Goal: Register for event/course

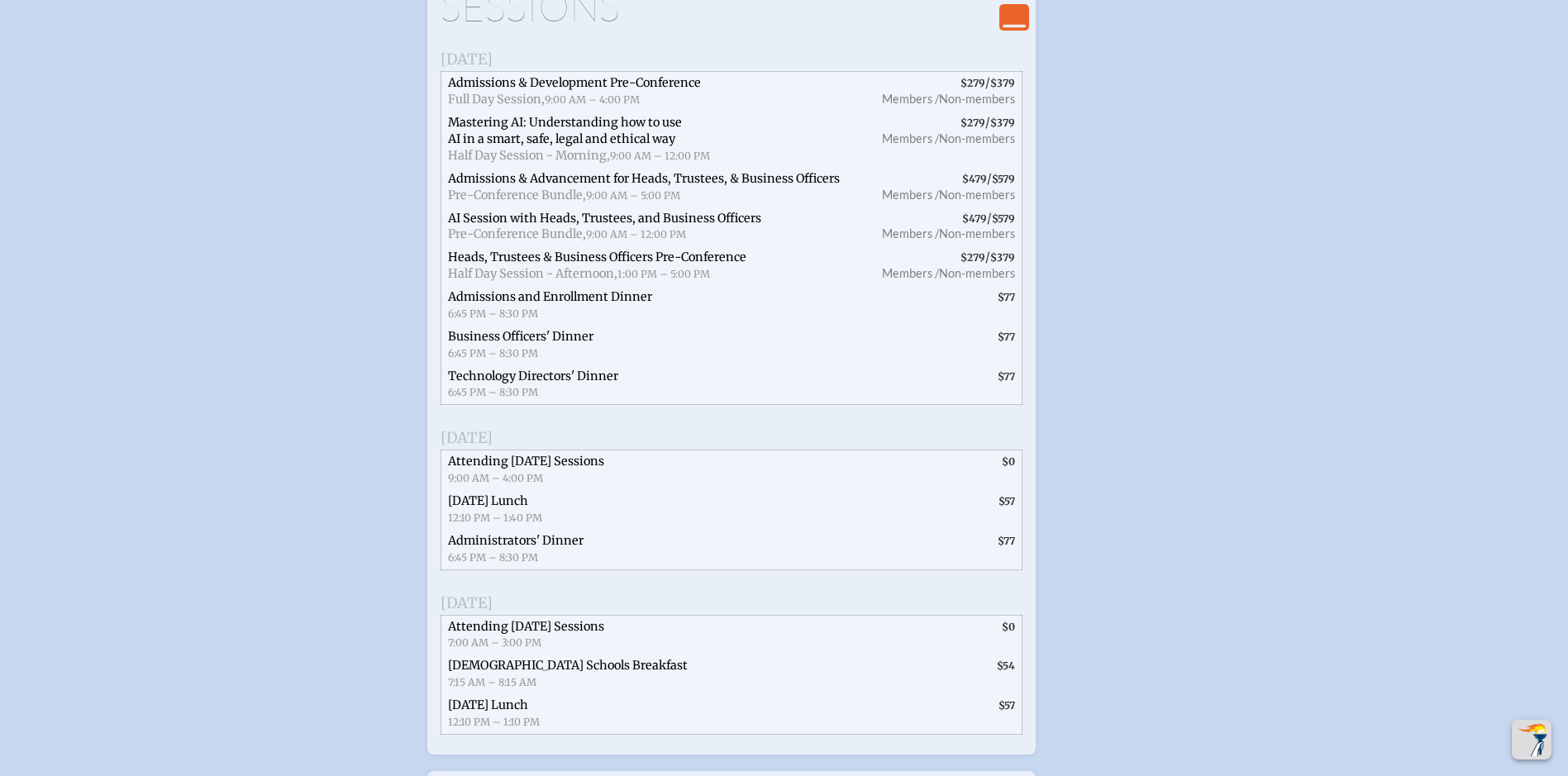
scroll to position [3470, 0]
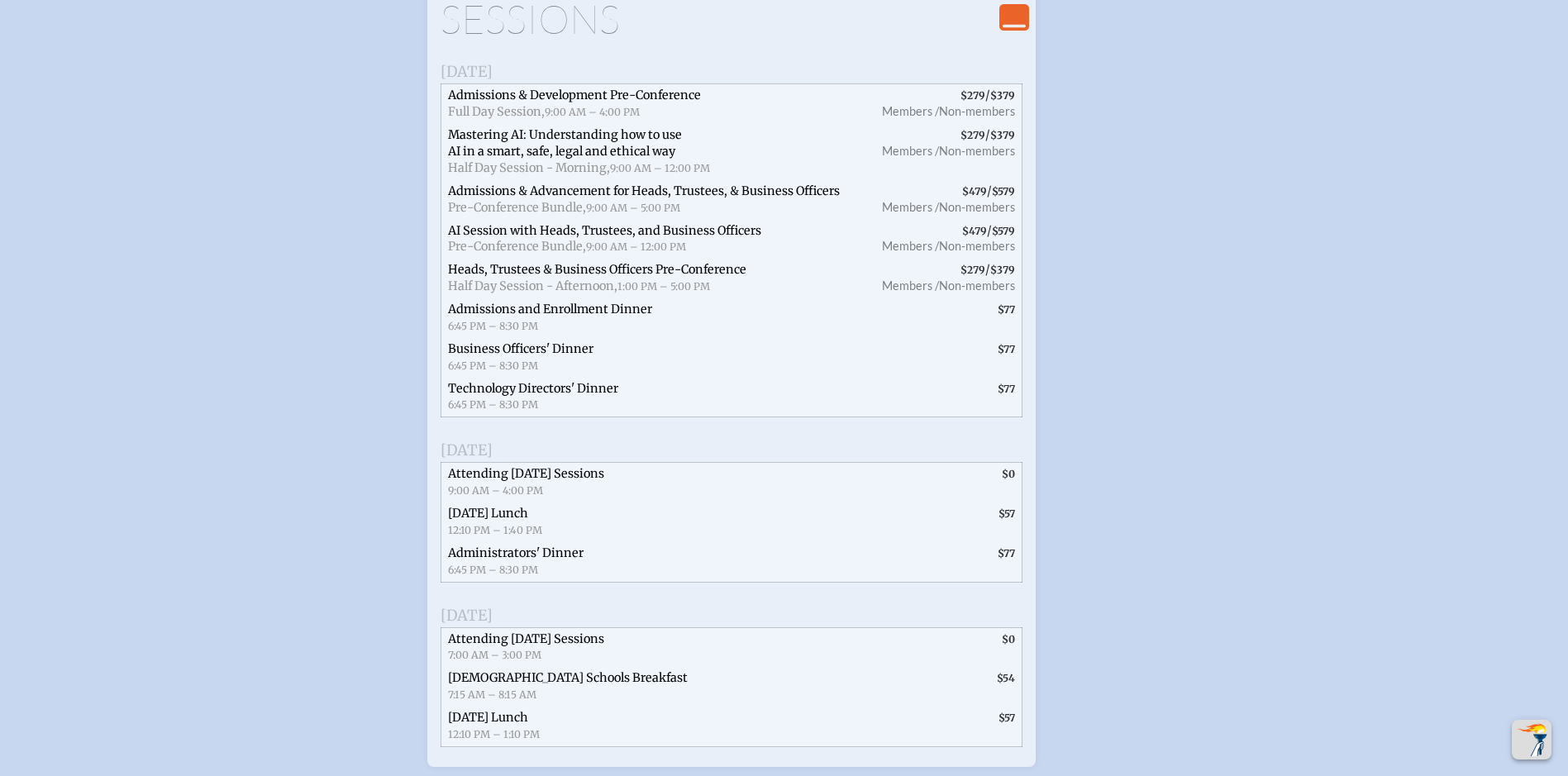
type input "waitk@bolles.org"
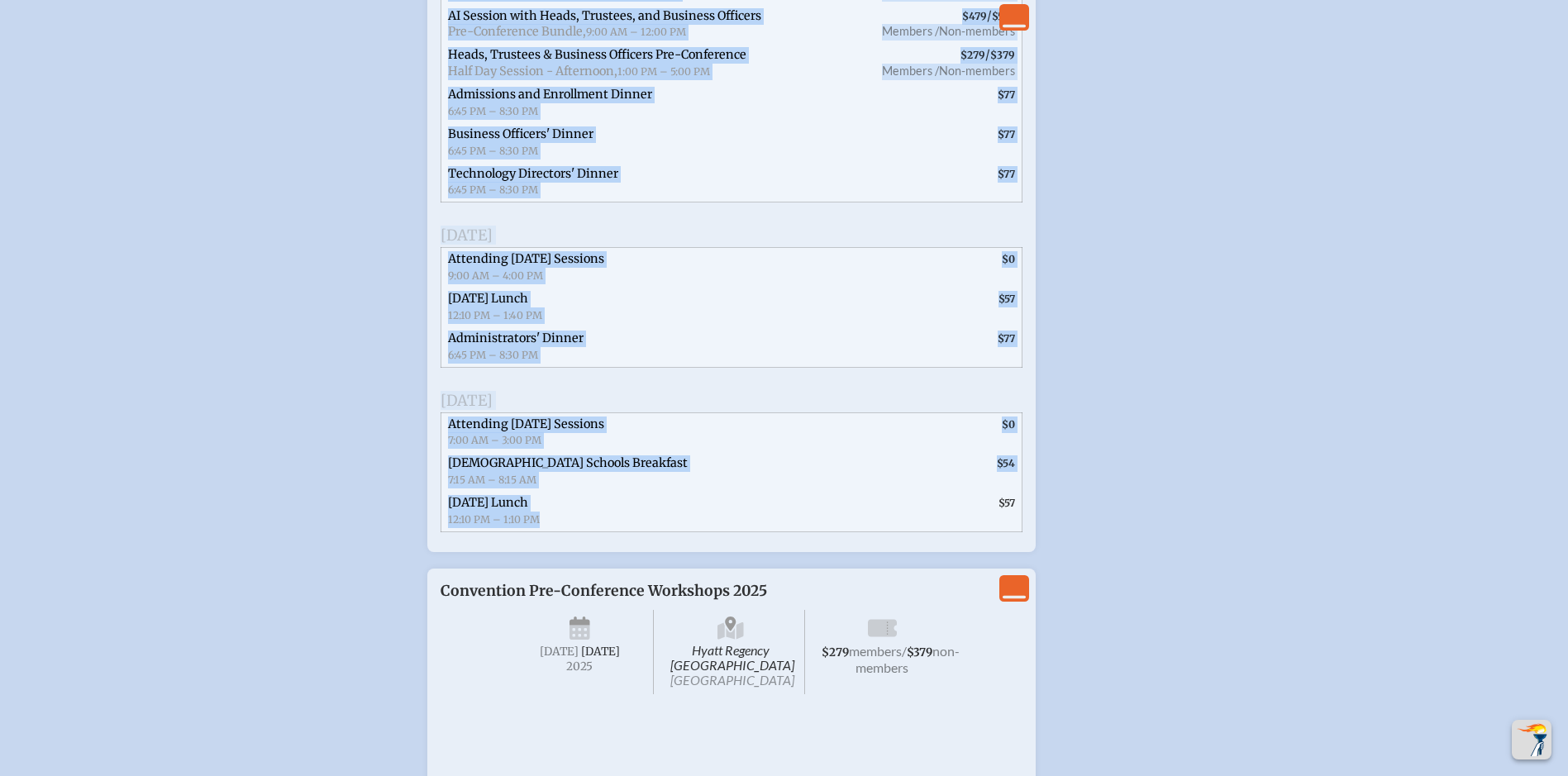
scroll to position [3717, 0]
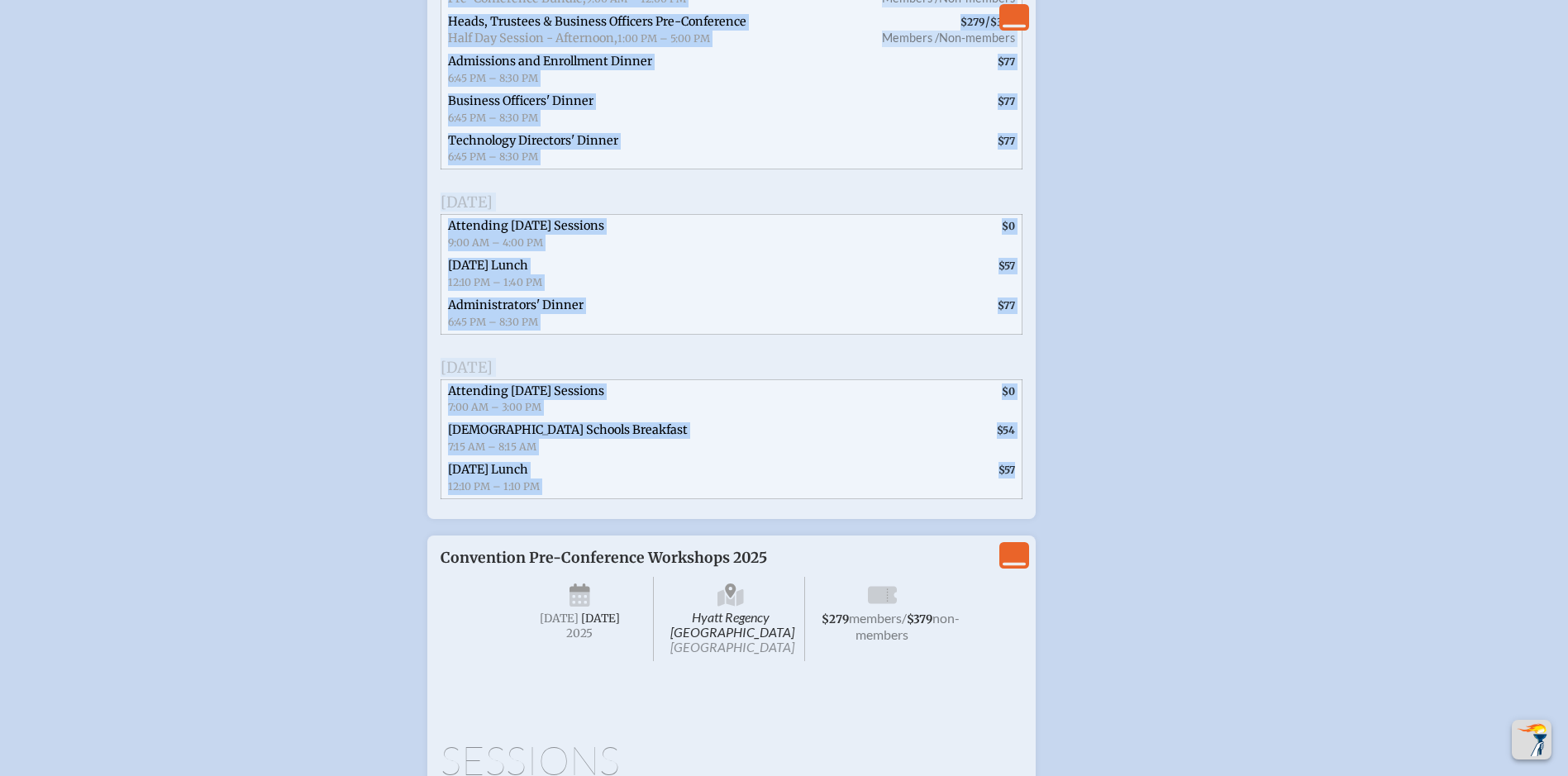
drag, startPoint x: 445, startPoint y: 165, endPoint x: 1015, endPoint y: 652, distance: 749.7
click at [1015, 505] on div "Sessions Wednesday, November 19th, 2025 Admissions & Development Pre-Conference…" at bounding box center [731, 109] width 582 height 794
copy div "Sessions Wednesday, November 19th, 2025 Admissions & Development Pre-Conference…"
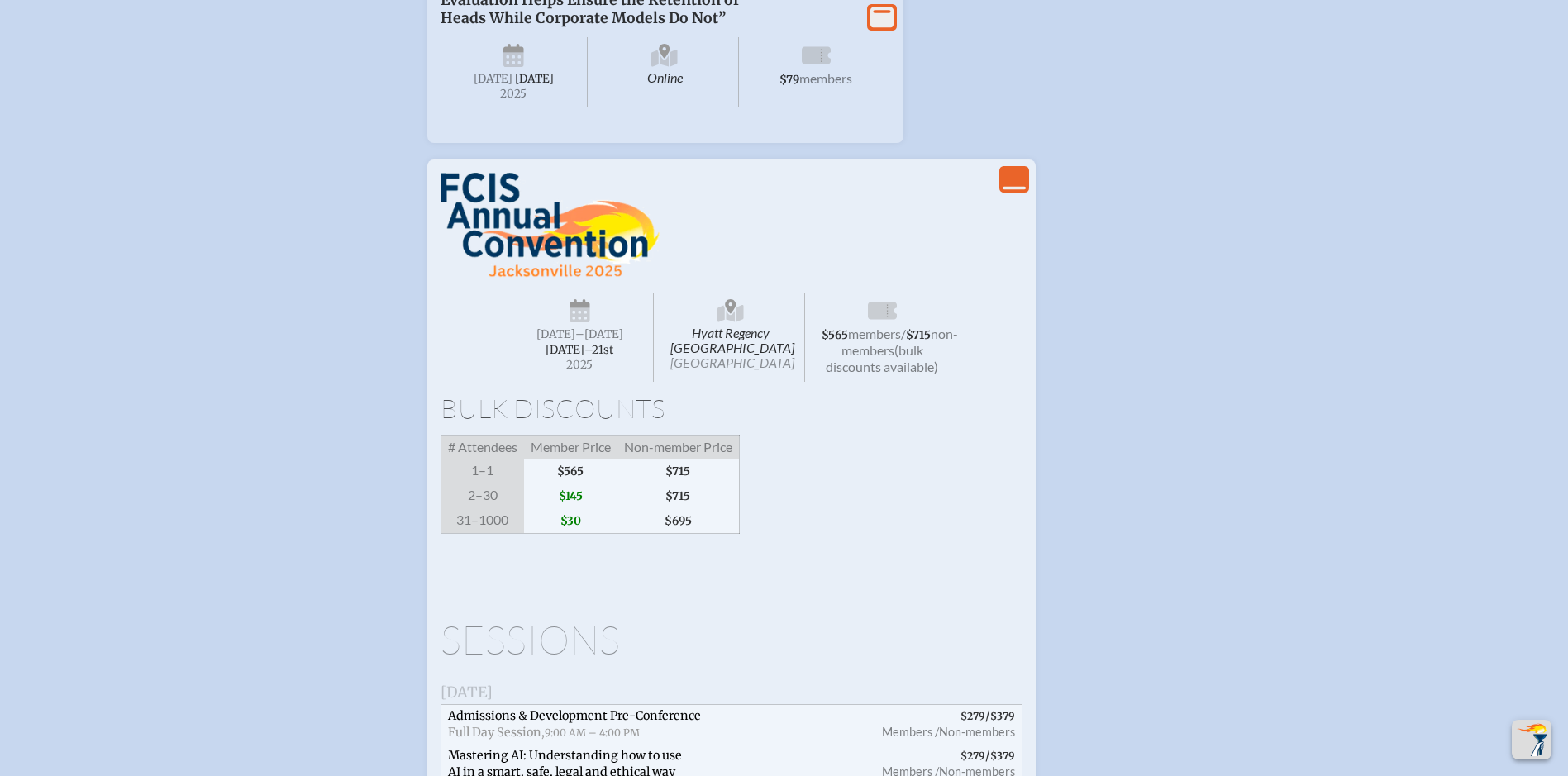
scroll to position [3222, 0]
